Goal: Task Accomplishment & Management: Manage account settings

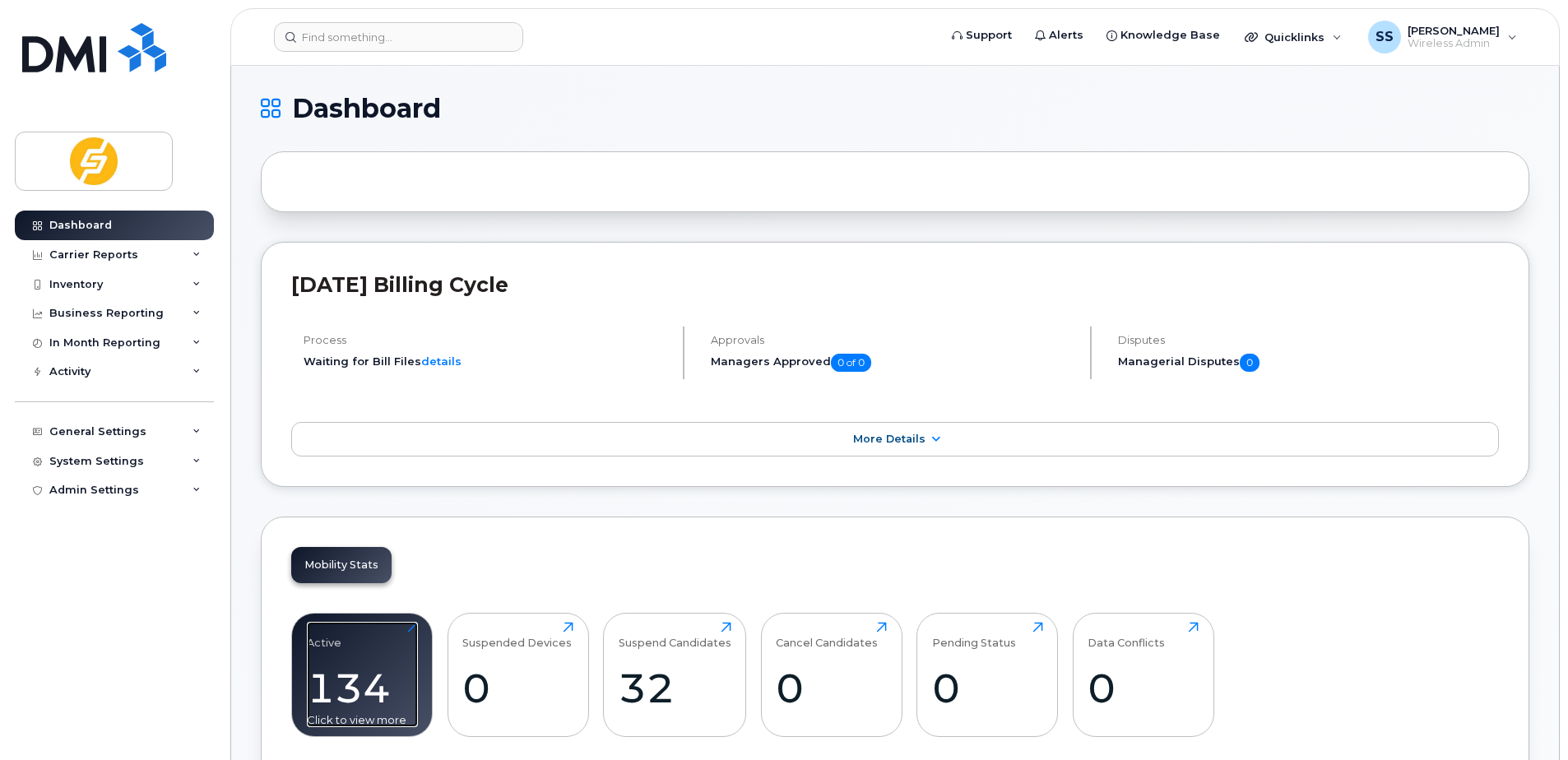
click at [391, 689] on div "134" at bounding box center [362, 688] width 111 height 49
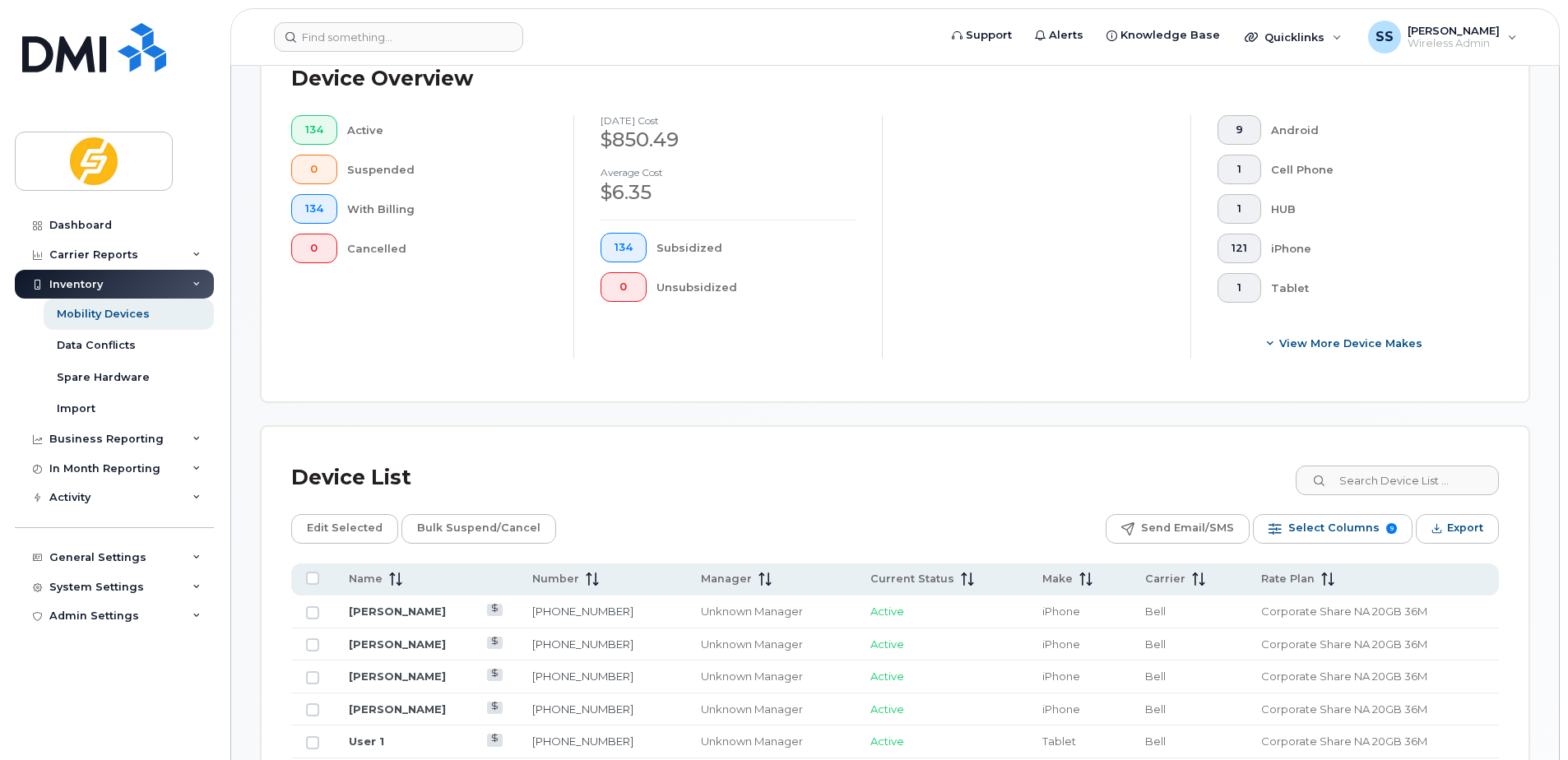
scroll to position [658, 0]
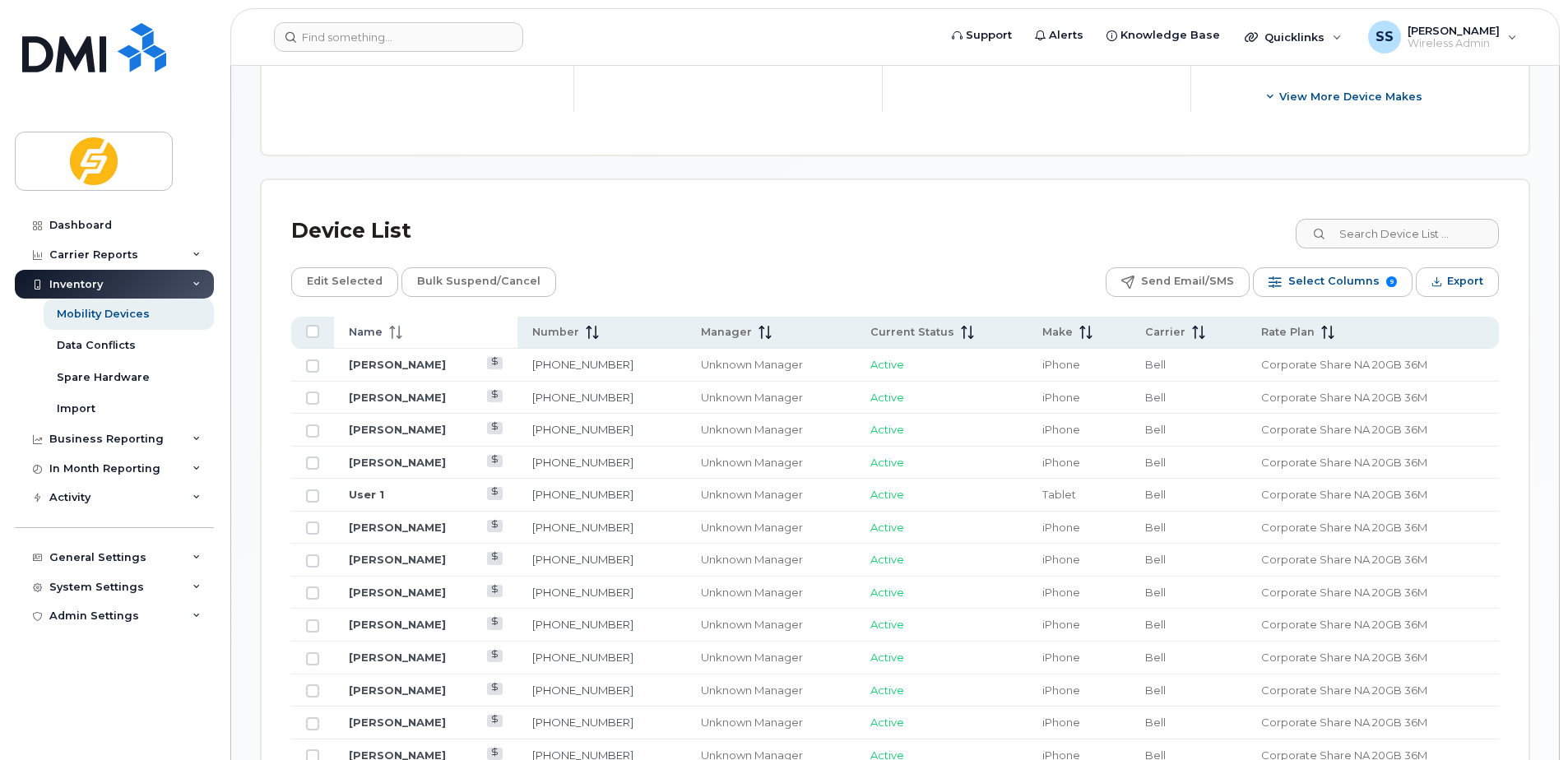
click at [374, 331] on span "Name" at bounding box center [366, 332] width 34 height 15
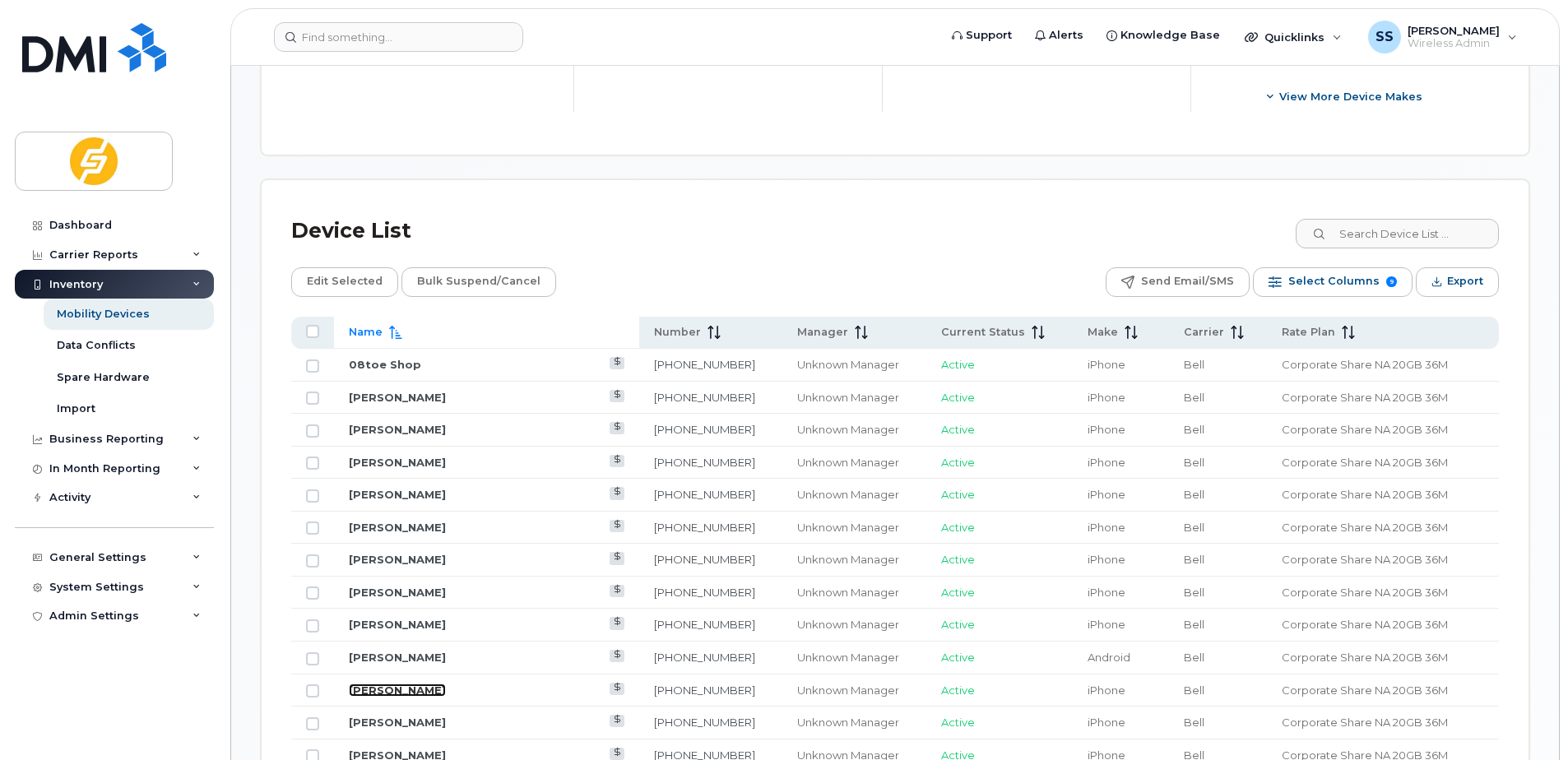
click at [421, 693] on link "[PERSON_NAME]" at bounding box center [397, 690] width 97 height 13
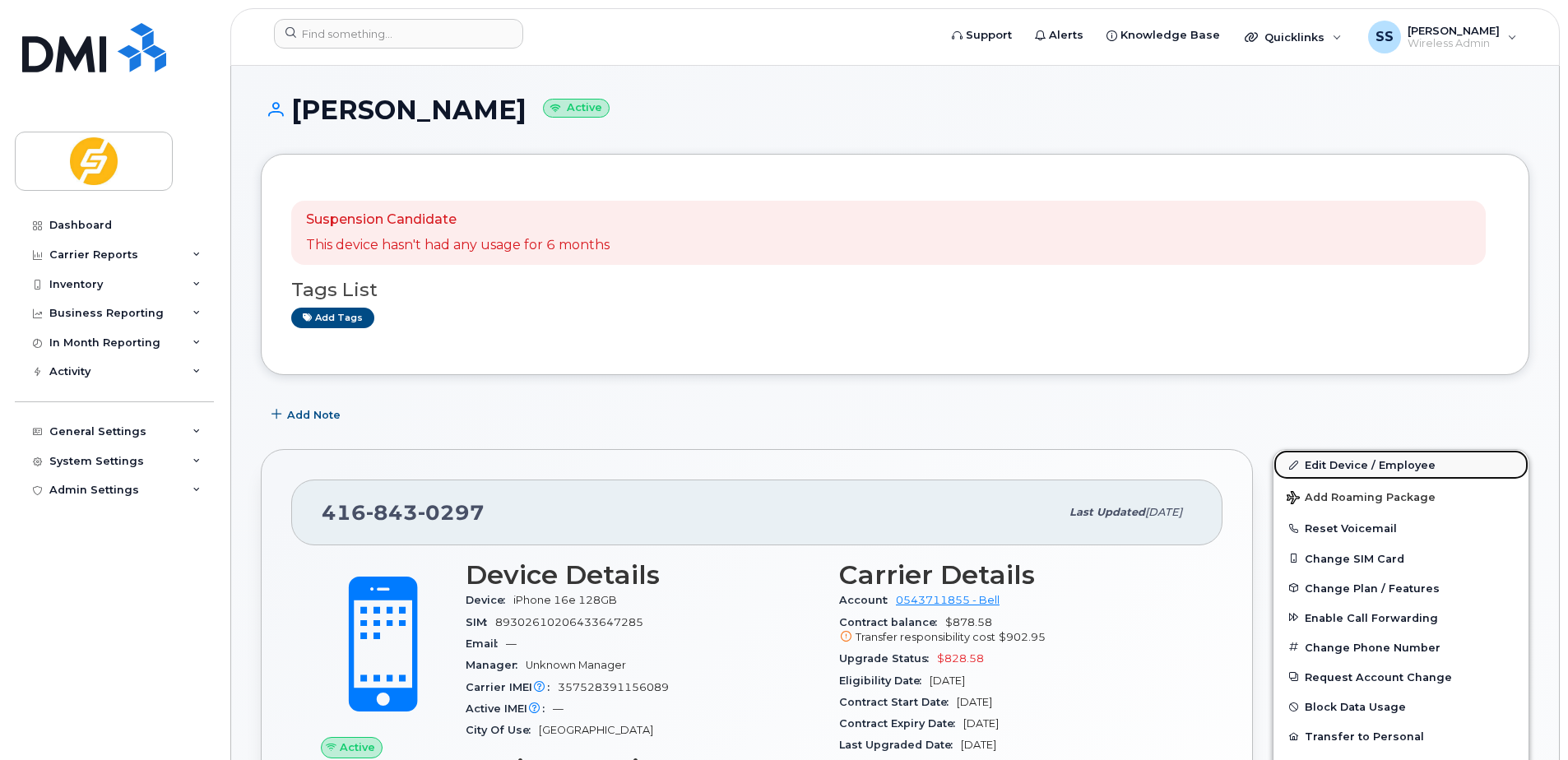
click at [1345, 463] on link "Edit Device / Employee" at bounding box center [1401, 465] width 255 height 30
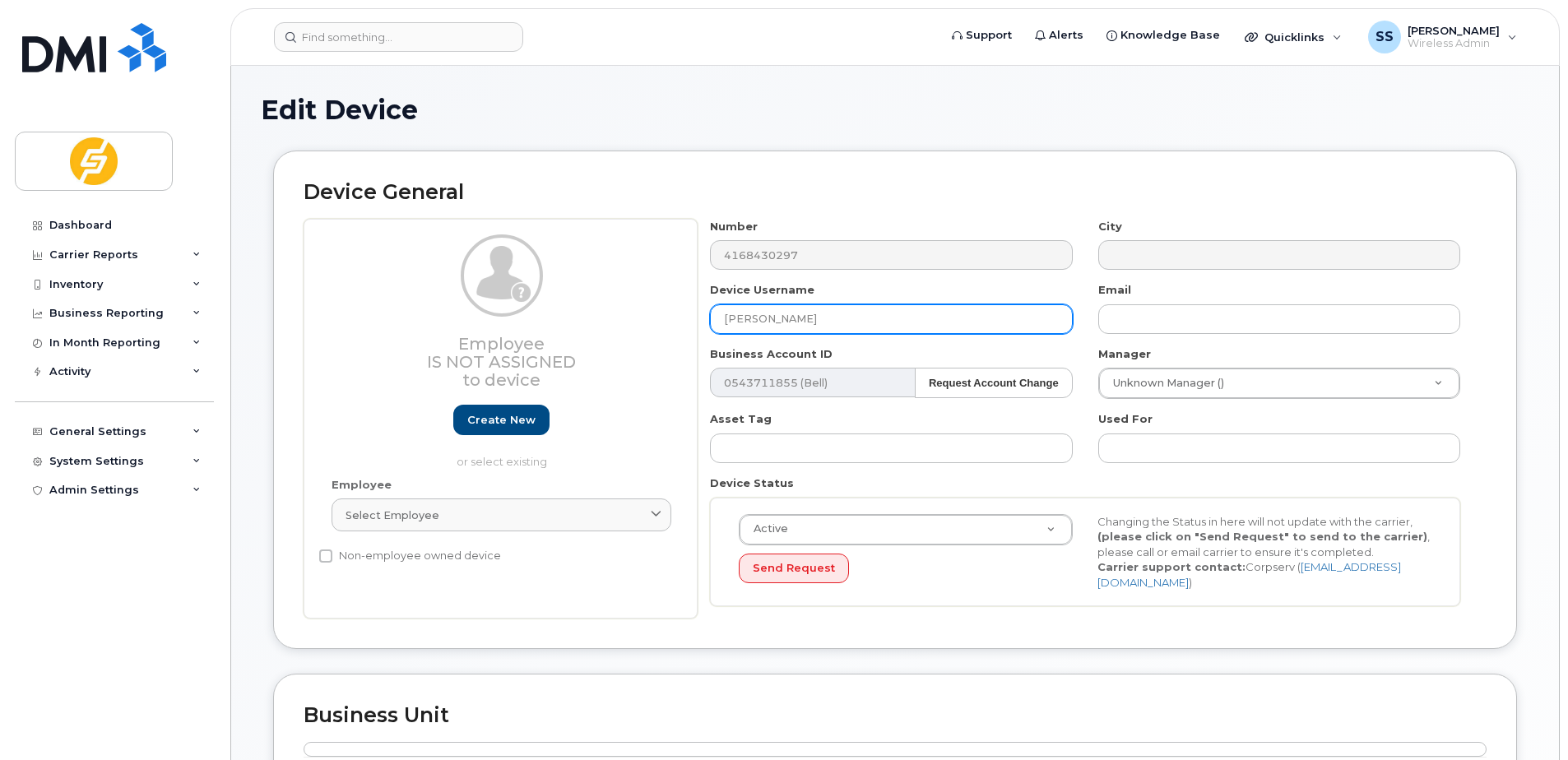
drag, startPoint x: 813, startPoint y: 320, endPoint x: 648, endPoint y: 327, distance: 165.1
click at [648, 327] on div "Employee Is not assigned to device Create new or select existing Employee Selec…" at bounding box center [894, 420] width 1183 height 401
paste input "Sandeep Bahra"
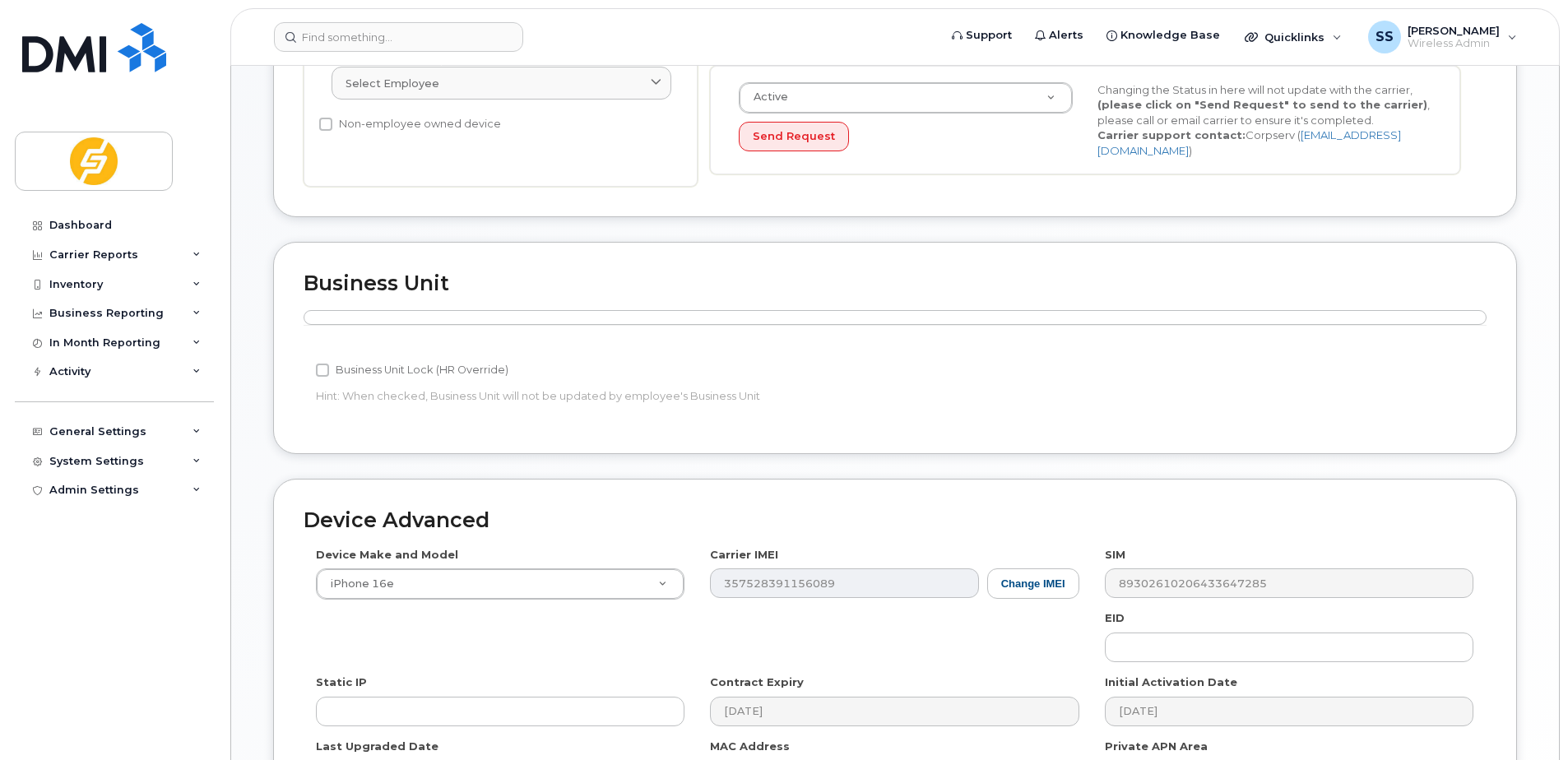
scroll to position [635, 0]
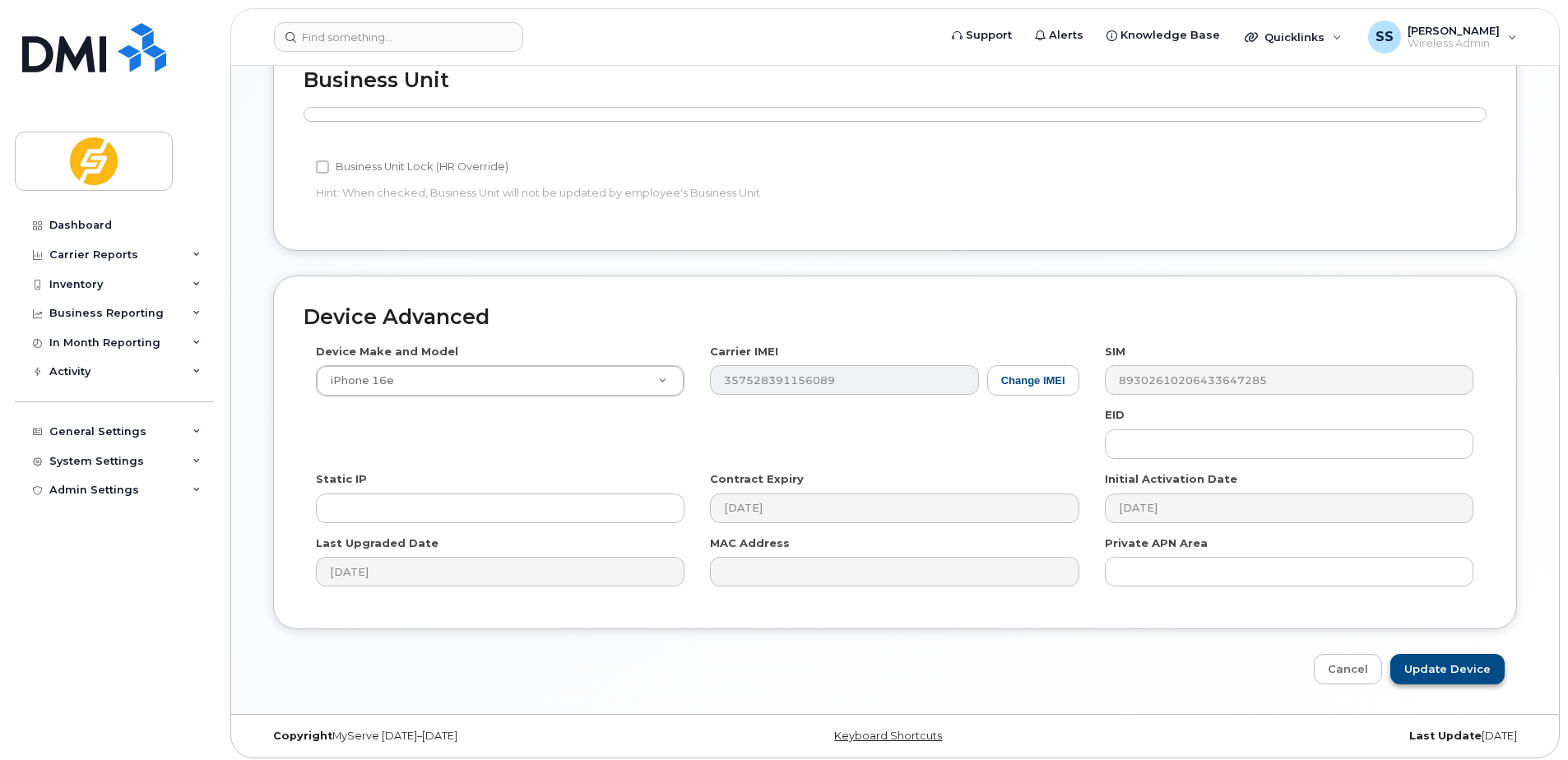
type input "Sandeep Bahra"
click at [1430, 672] on input "Update Device" at bounding box center [1448, 670] width 114 height 31
type input "Saving..."
